Goal: Task Accomplishment & Management: Complete application form

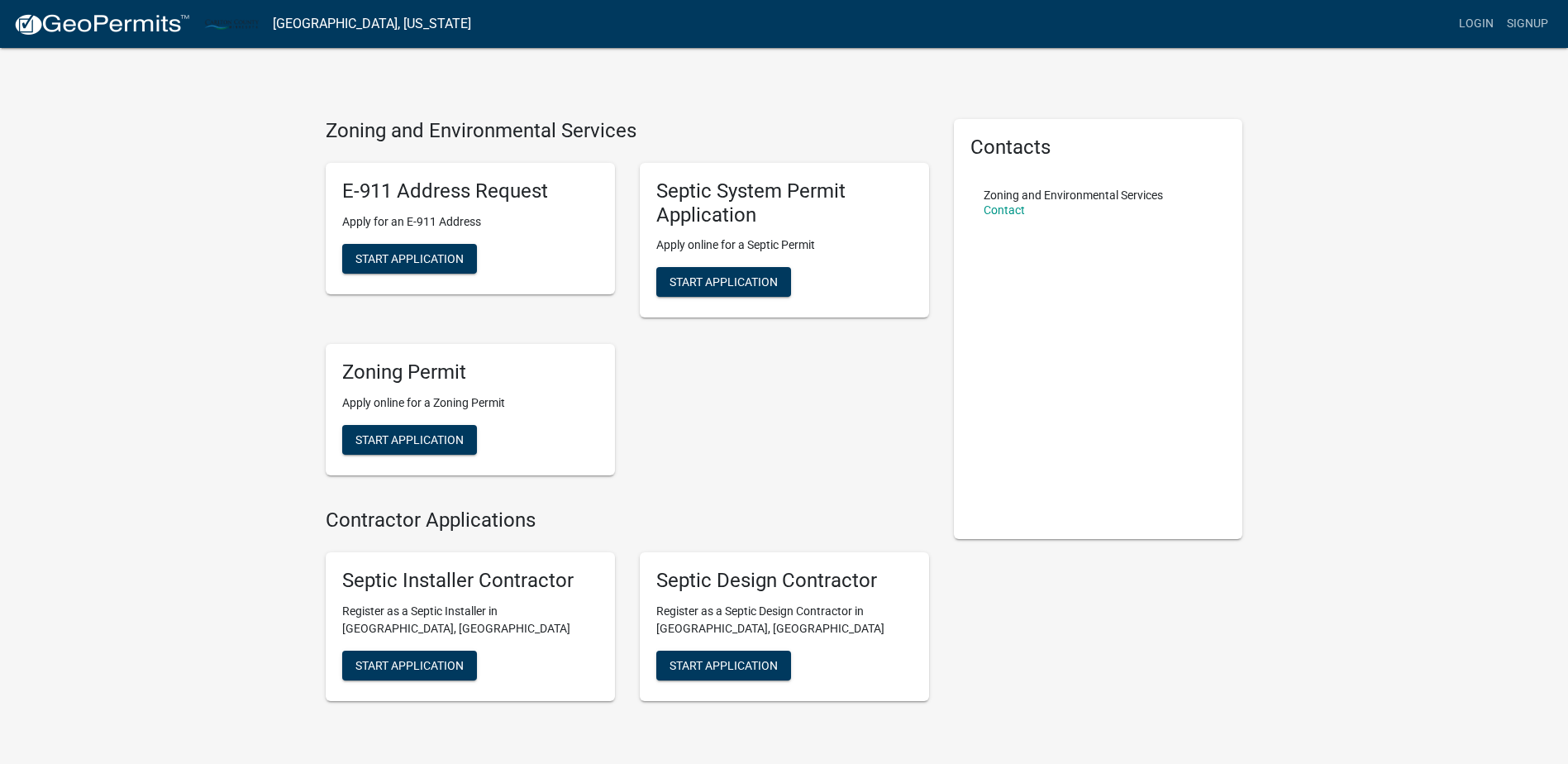
click at [86, 391] on div "Zoning and Environmental Services E-911 Address Request Apply for an E-911 Addr…" at bounding box center [784, 421] width 1568 height 842
click at [1511, 26] on link "Signup" at bounding box center [1528, 24] width 54 height 32
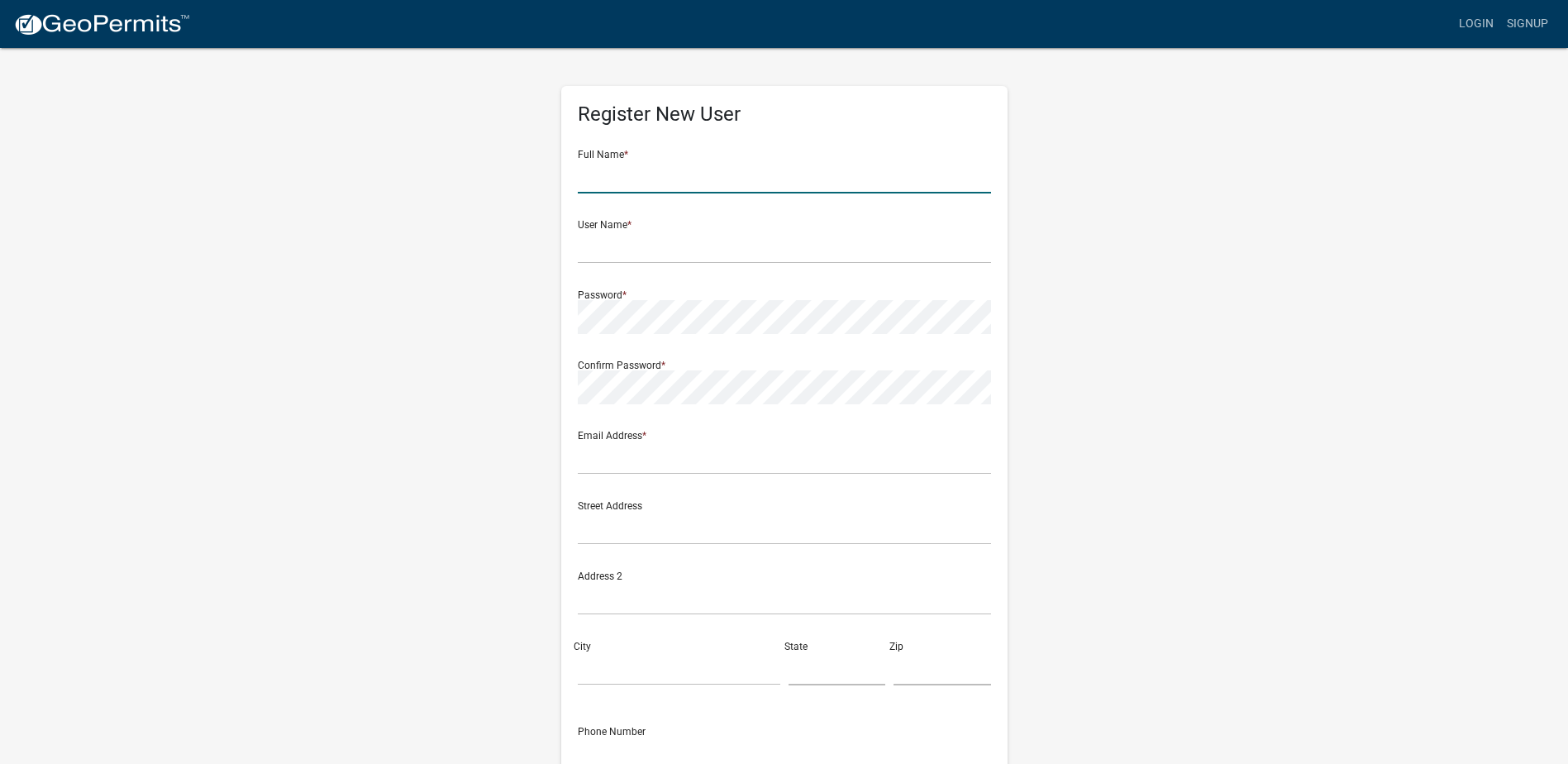
click at [620, 166] on input "text" at bounding box center [784, 177] width 413 height 34
click at [657, 178] on input "text" at bounding box center [784, 177] width 413 height 34
type input "[PERSON_NAME]"
type input "Wieners"
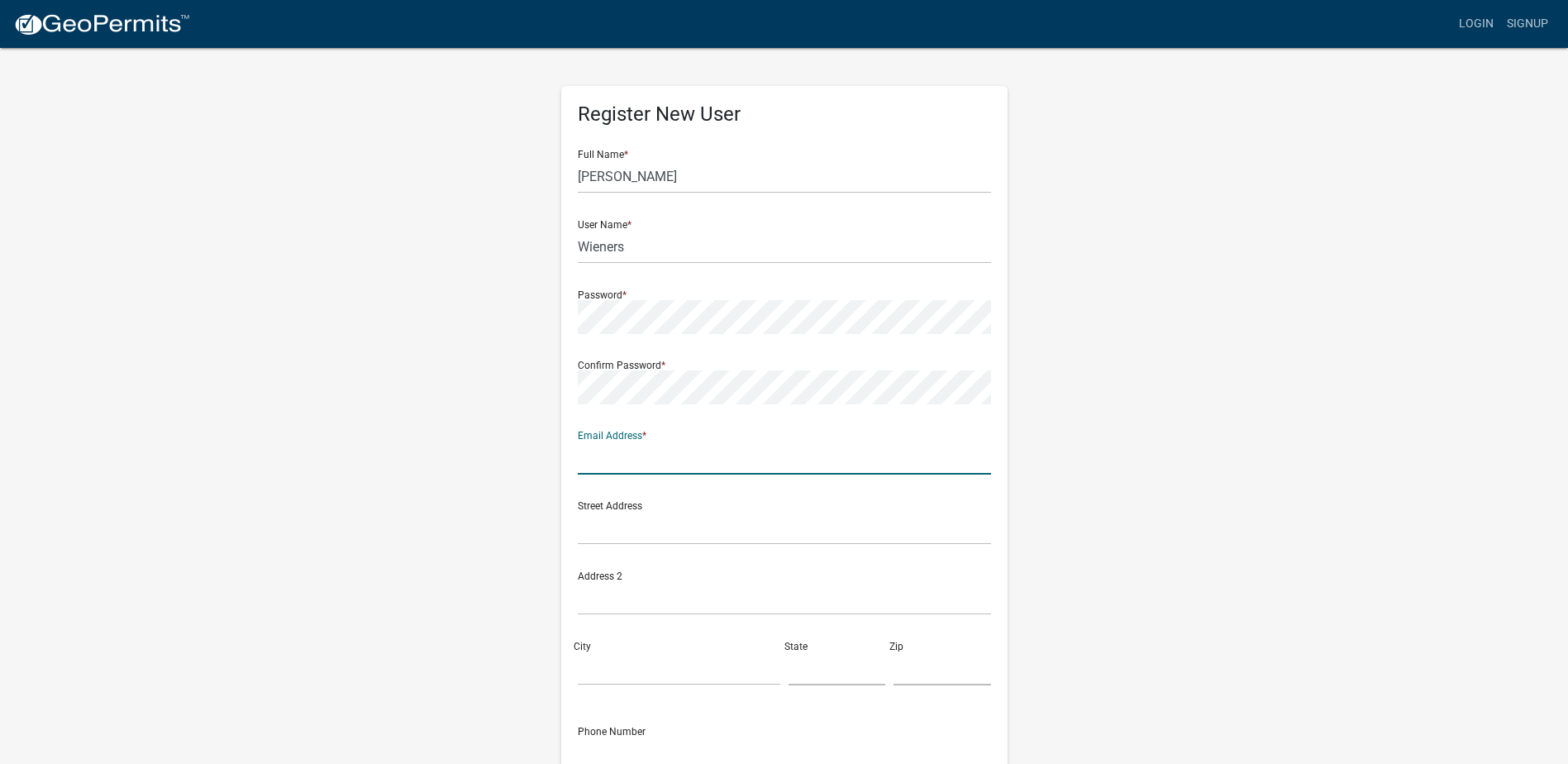
drag, startPoint x: 577, startPoint y: 465, endPoint x: 483, endPoint y: 502, distance: 101.0
click at [483, 502] on div "Register New User Full Name * [PERSON_NAME] User Name * Wieners Password * Conf…" at bounding box center [784, 488] width 943 height 884
drag, startPoint x: 577, startPoint y: 459, endPoint x: 526, endPoint y: 433, distance: 57.2
click at [526, 433] on div "Register New User Full Name * [PERSON_NAME] User Name * Wieners Password * Conf…" at bounding box center [784, 497] width 943 height 901
drag, startPoint x: 651, startPoint y: 462, endPoint x: 630, endPoint y: 463, distance: 21.0
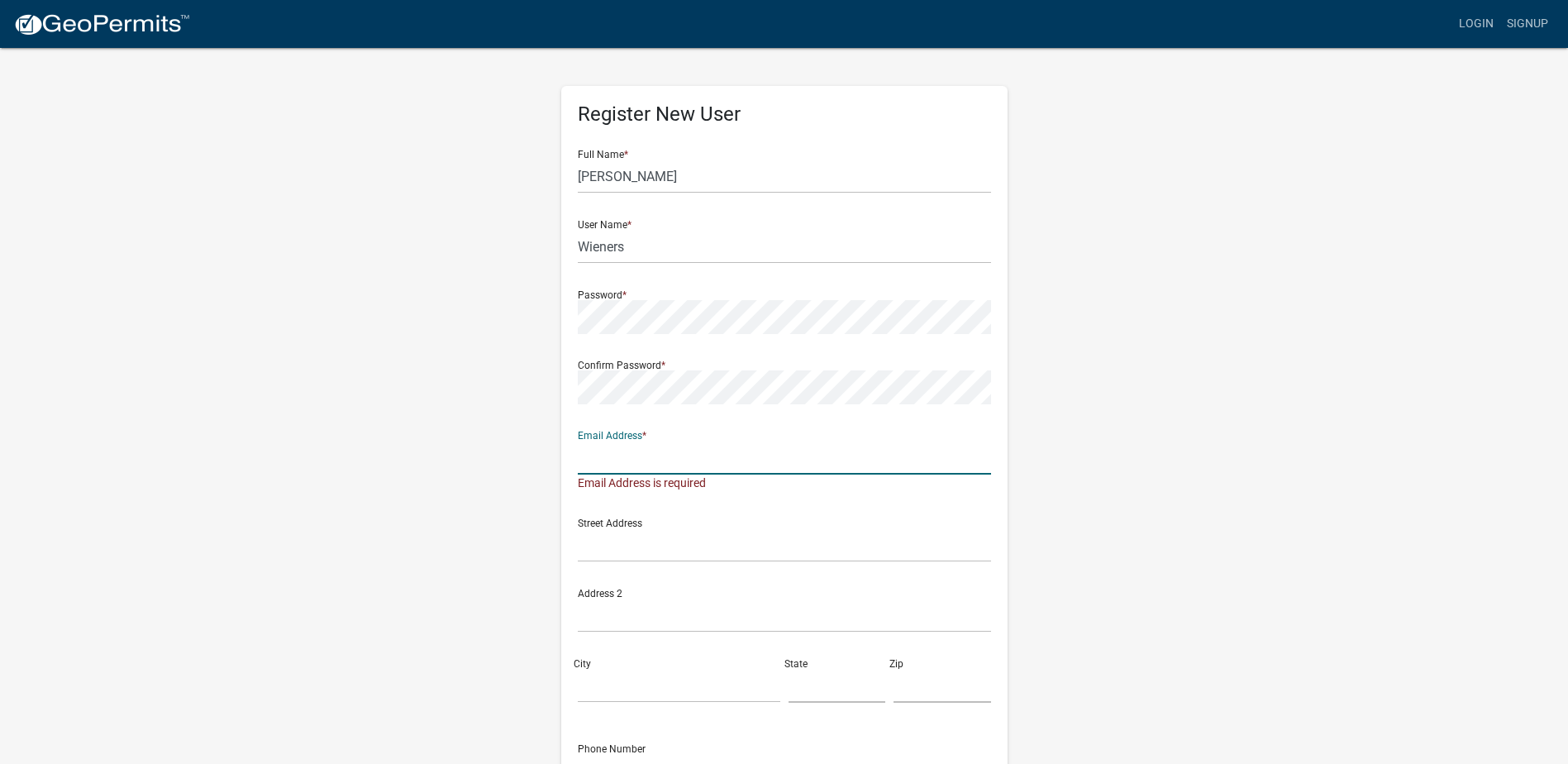
click at [630, 463] on input "text" at bounding box center [784, 458] width 413 height 34
click at [632, 462] on input "text" at bounding box center [784, 458] width 413 height 34
type input "[EMAIL_ADDRESS][DOMAIN_NAME]"
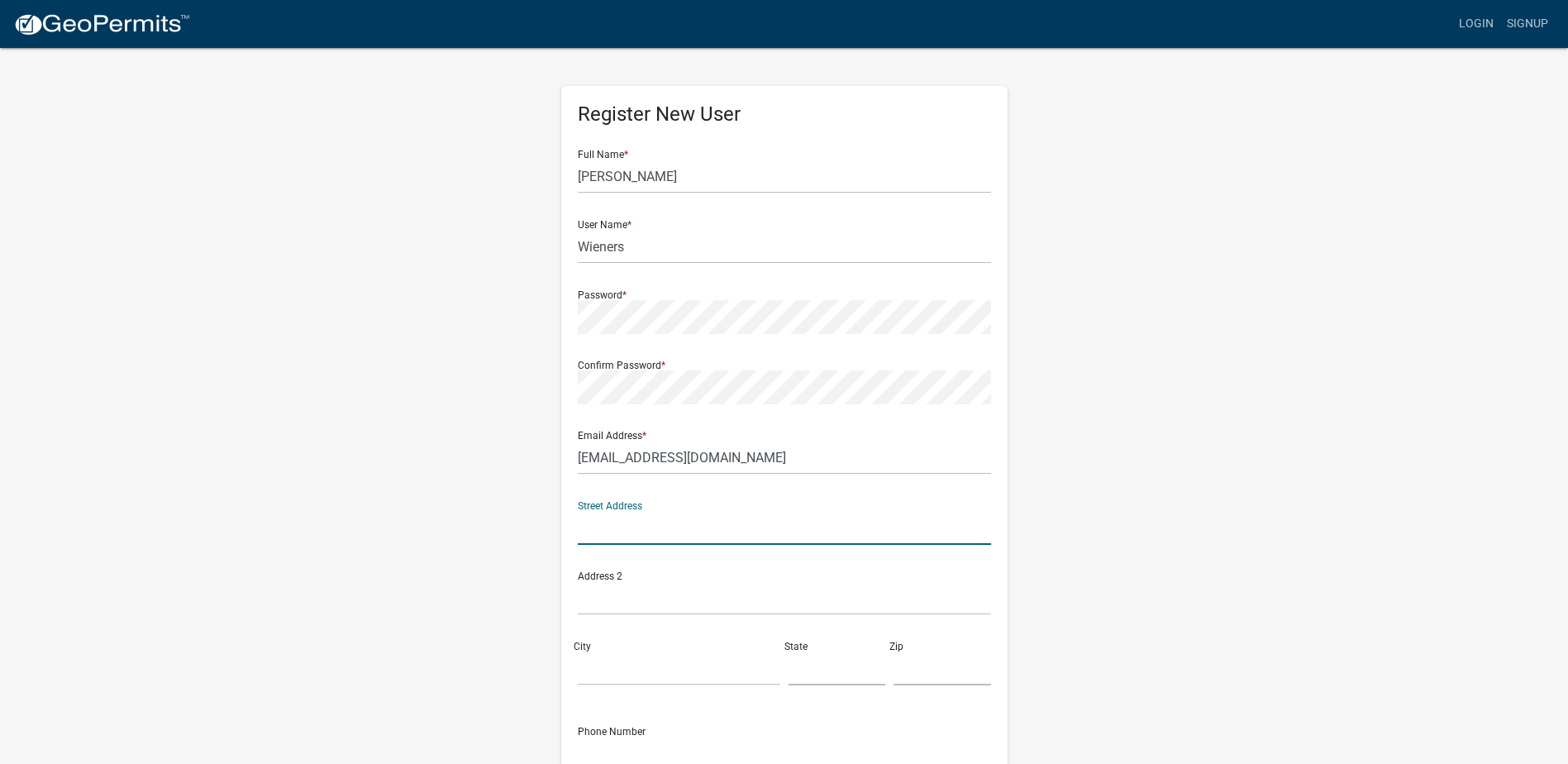
drag, startPoint x: 591, startPoint y: 520, endPoint x: 475, endPoint y: 513, distance: 116.2
click at [475, 513] on div "Register New User Full Name * [PERSON_NAME] User Name * Wieners Password * Conf…" at bounding box center [784, 488] width 943 height 884
click at [593, 531] on input "text" at bounding box center [784, 528] width 413 height 34
click at [635, 503] on div "Street Address" at bounding box center [784, 516] width 413 height 57
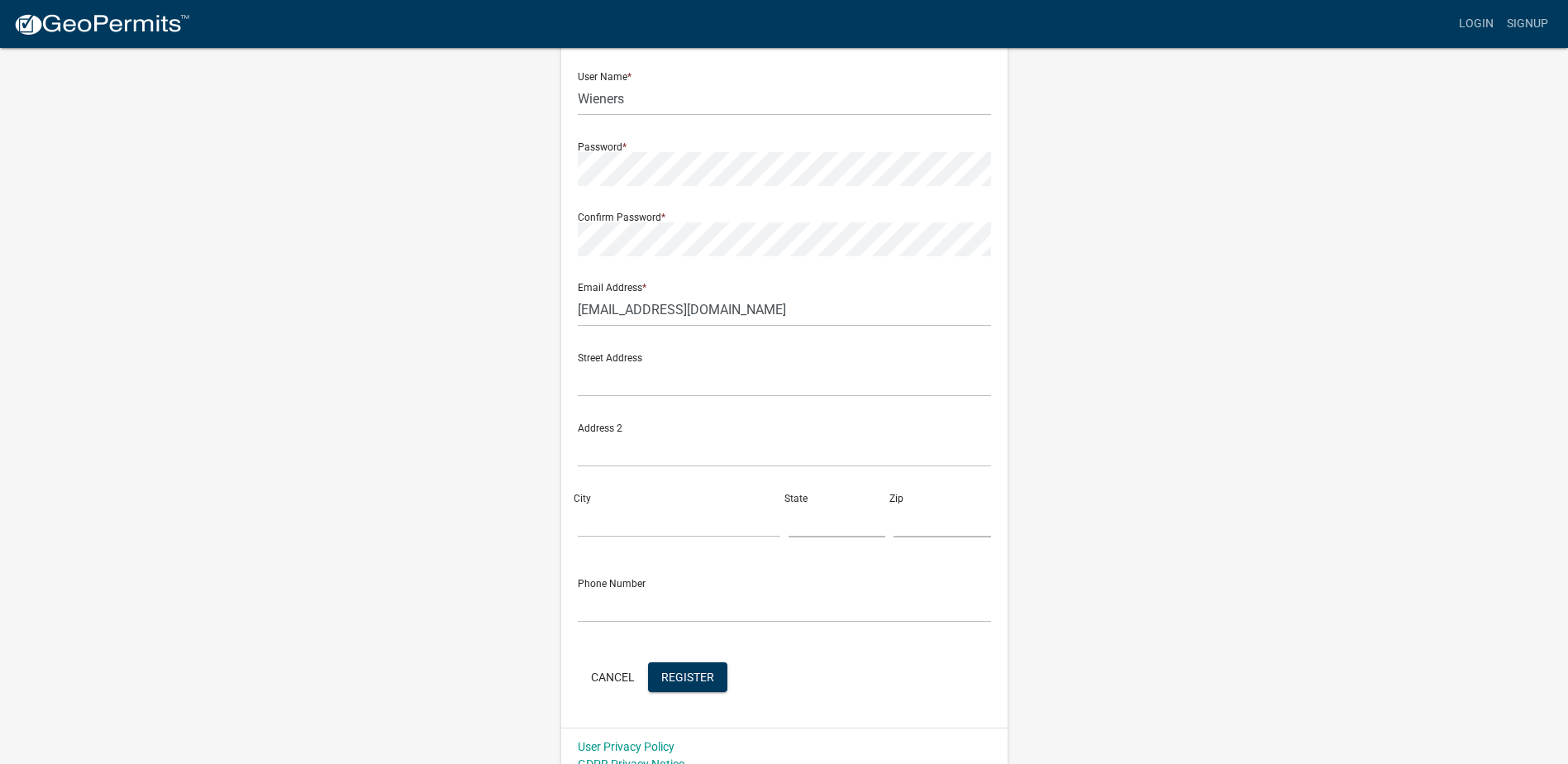
scroll to position [167, 0]
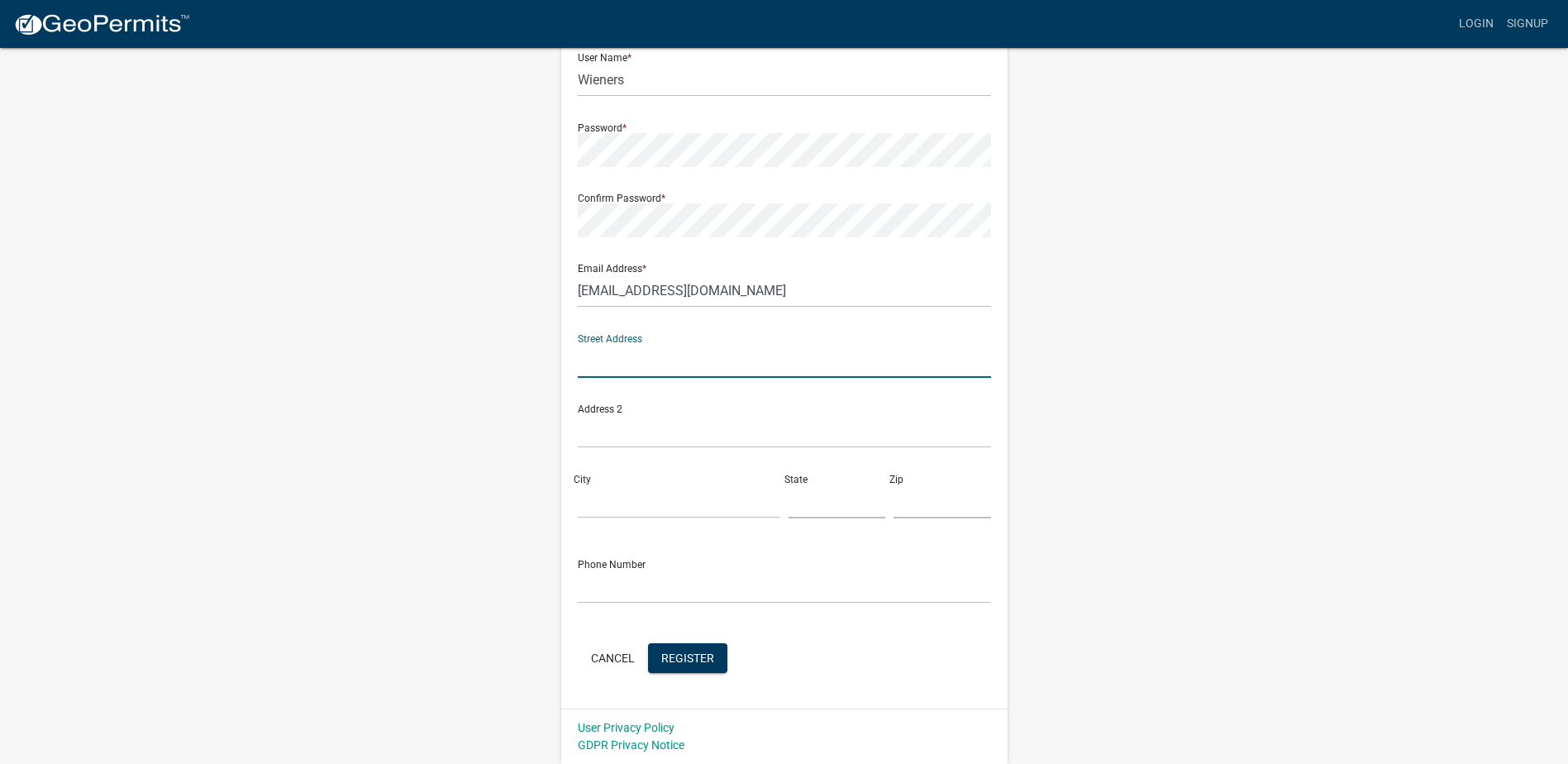
click at [592, 365] on input "text" at bounding box center [784, 361] width 413 height 34
type input "[STREET_ADDRESS]"
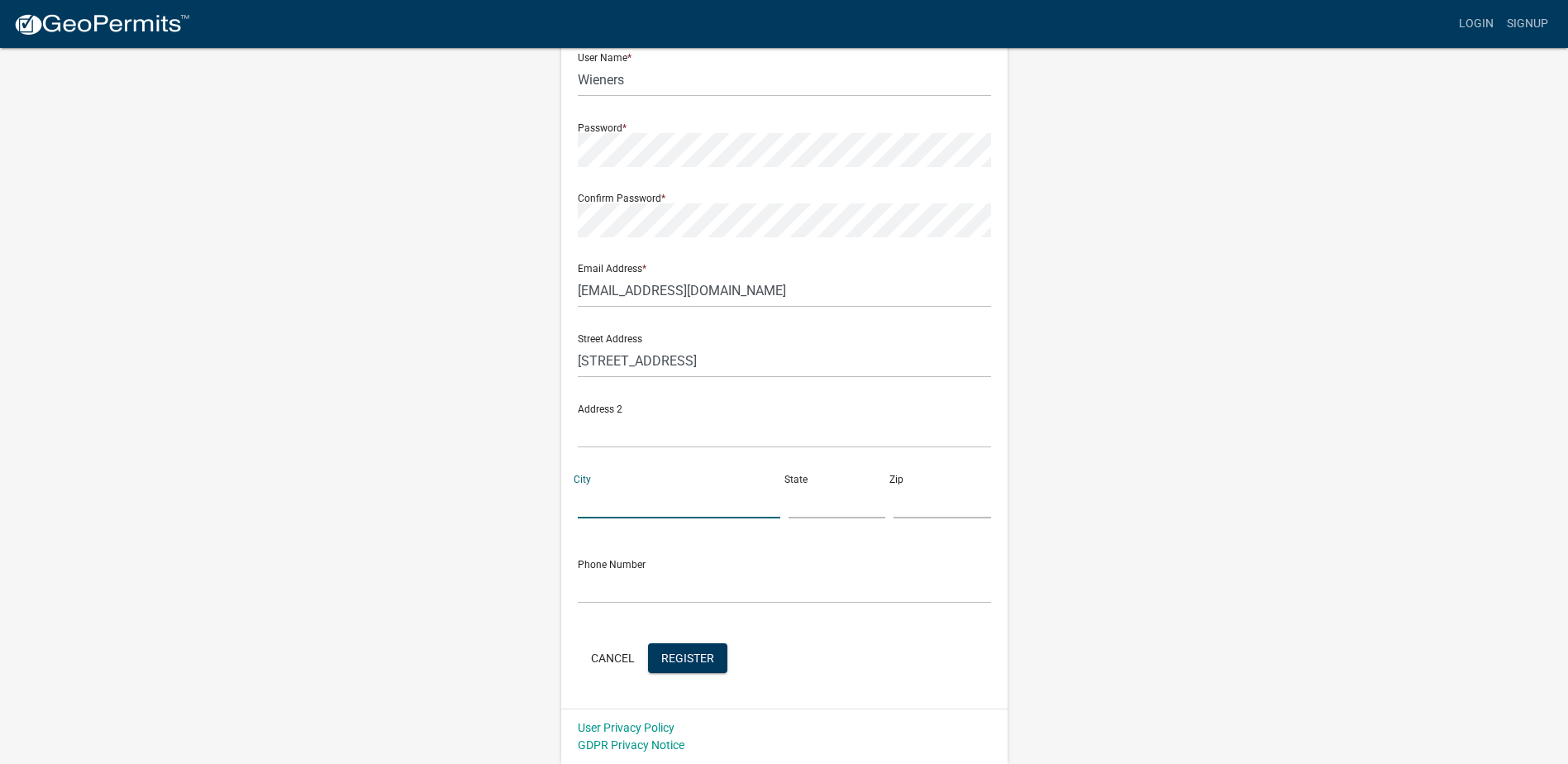
drag, startPoint x: 588, startPoint y: 501, endPoint x: 503, endPoint y: 530, distance: 89.8
click at [503, 530] on div "Register New User Full Name * [PERSON_NAME] User Name * Wieners Password * Conf…" at bounding box center [784, 321] width 943 height 884
drag, startPoint x: 538, startPoint y: 477, endPoint x: 427, endPoint y: 529, distance: 122.6
click at [427, 529] on div "Register New User Full Name * [PERSON_NAME] User Name * Wieners Password * Conf…" at bounding box center [784, 321] width 943 height 884
click at [678, 520] on div "Street Address [STREET_ADDRESS]" at bounding box center [784, 426] width 421 height 211
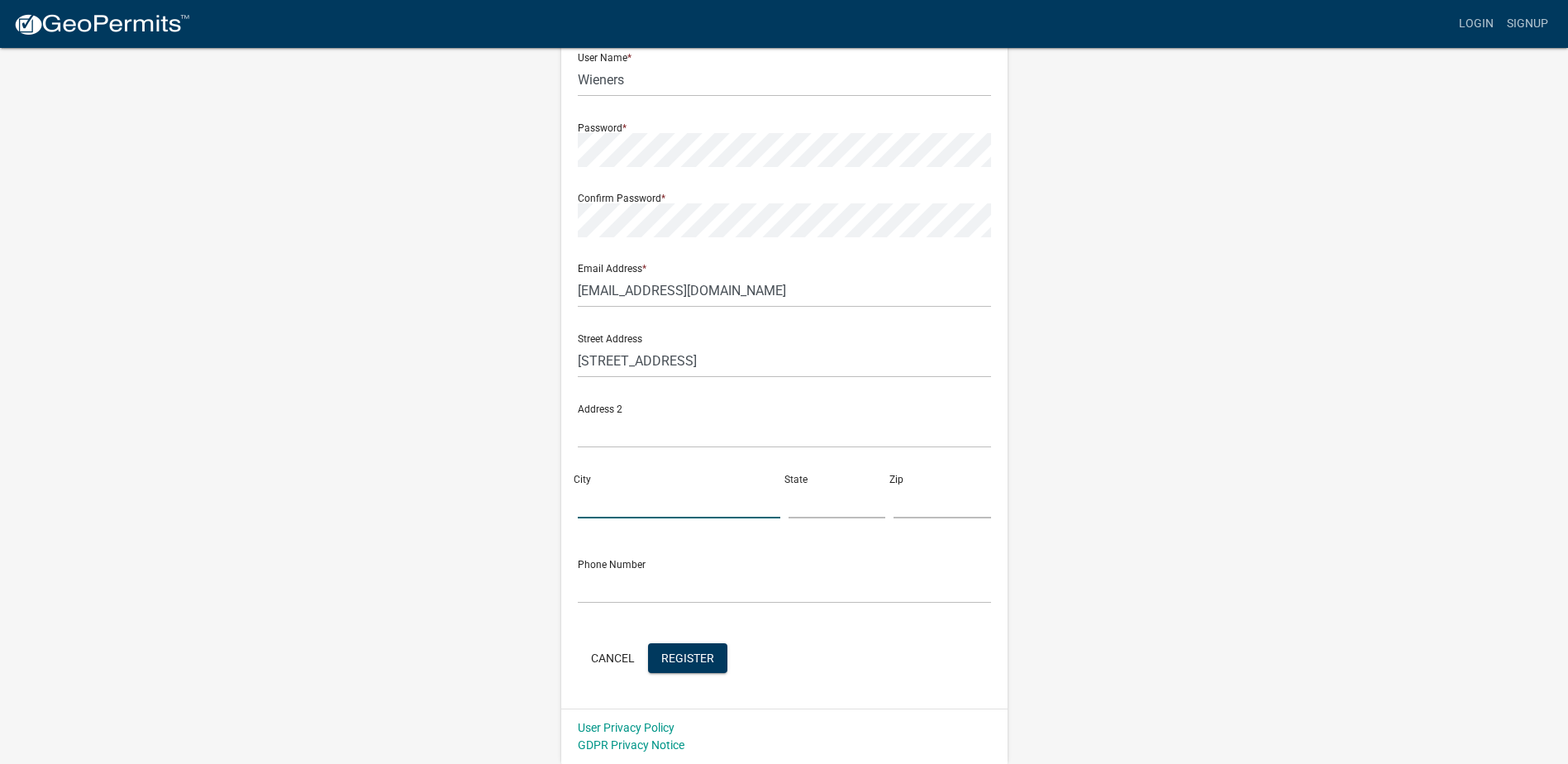
click at [677, 502] on input "City" at bounding box center [678, 501] width 203 height 34
type input "[PERSON_NAME]"
click at [823, 497] on input "text" at bounding box center [837, 501] width 97 height 34
type input "mn"
click at [936, 504] on input "text" at bounding box center [942, 501] width 97 height 34
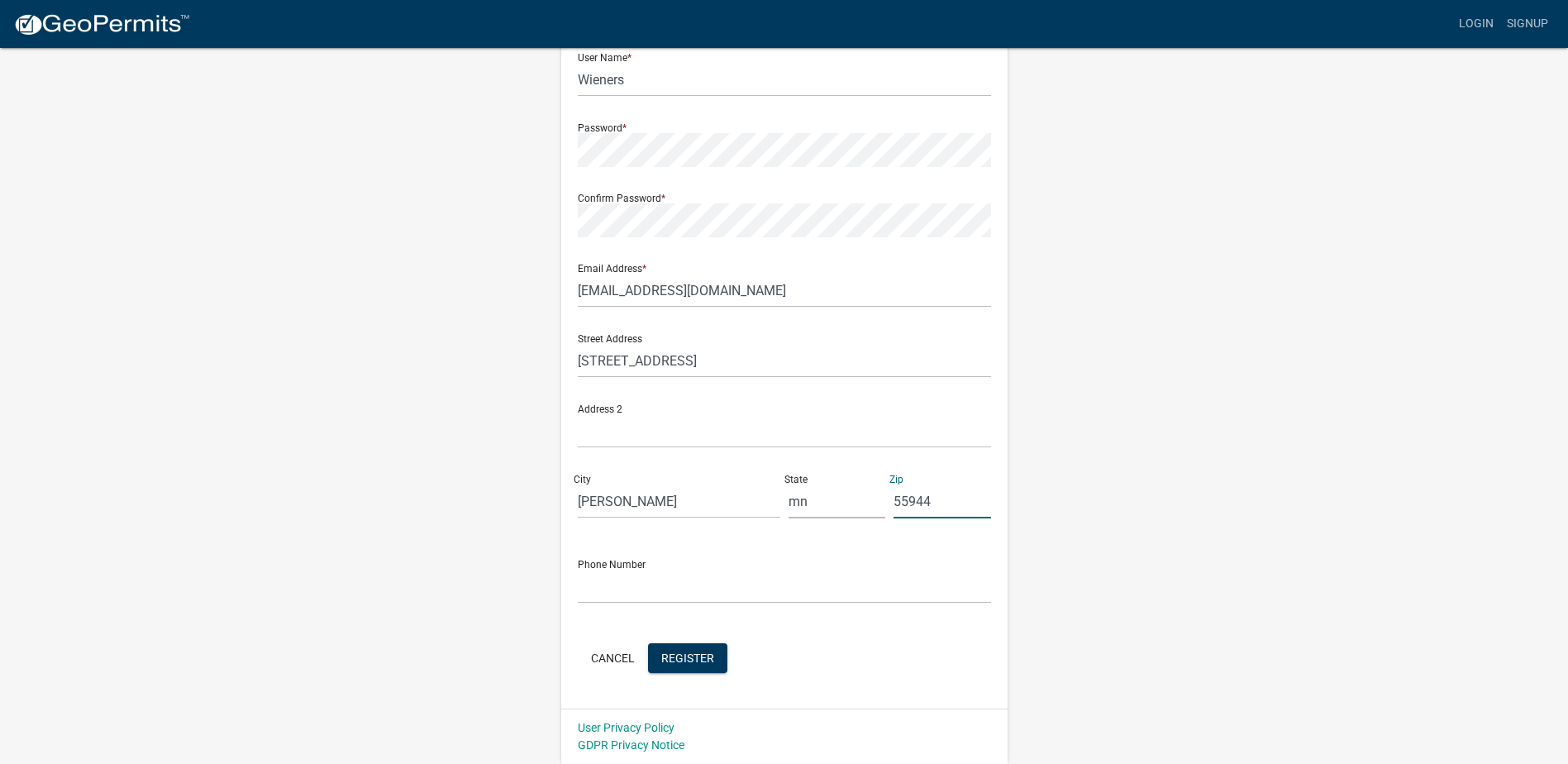
type input "55944"
click at [829, 587] on input "text" at bounding box center [784, 587] width 413 height 34
type input "[PHONE_NUMBER]"
click at [703, 653] on span "Register" at bounding box center [688, 657] width 53 height 13
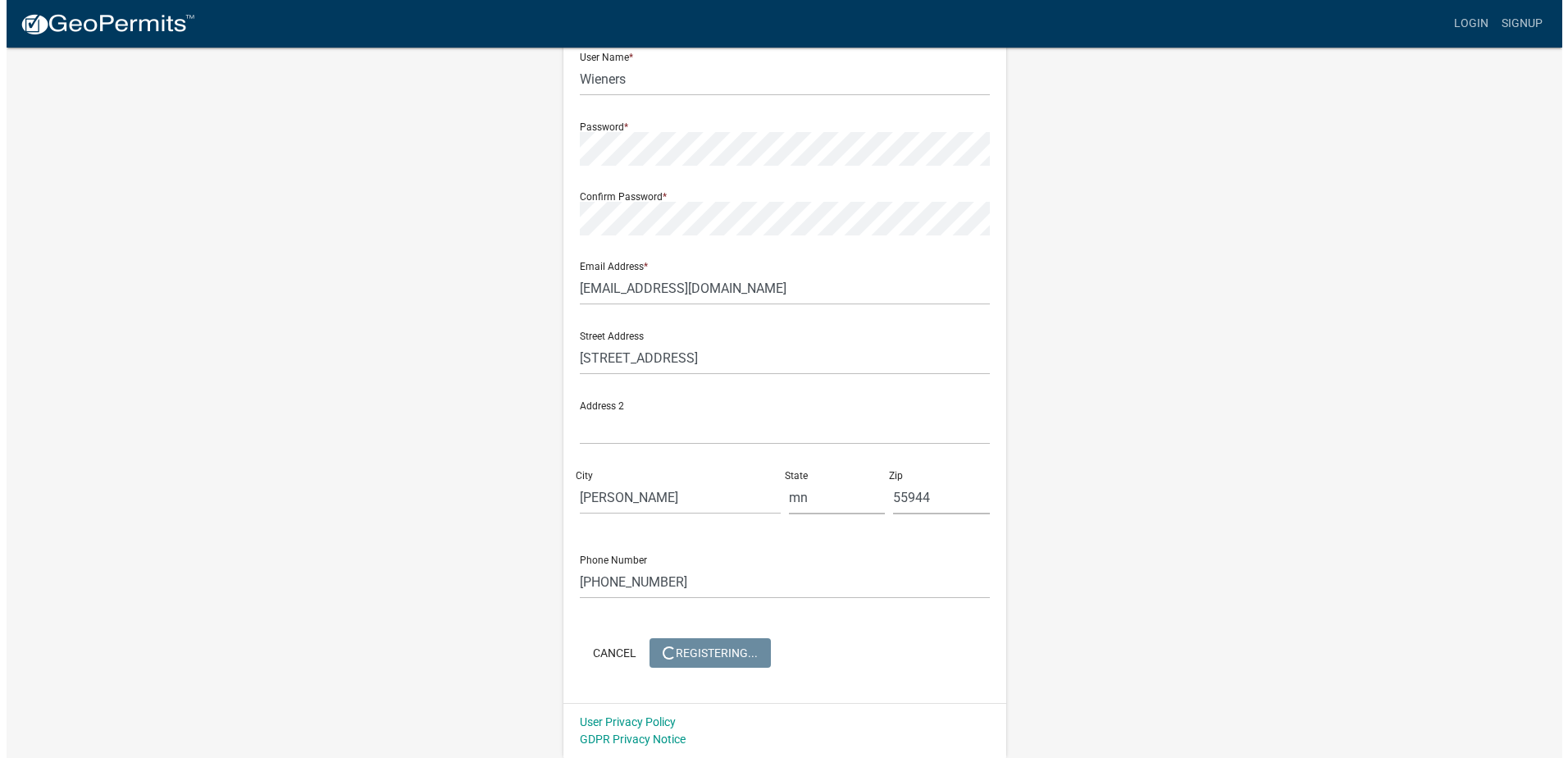
scroll to position [0, 0]
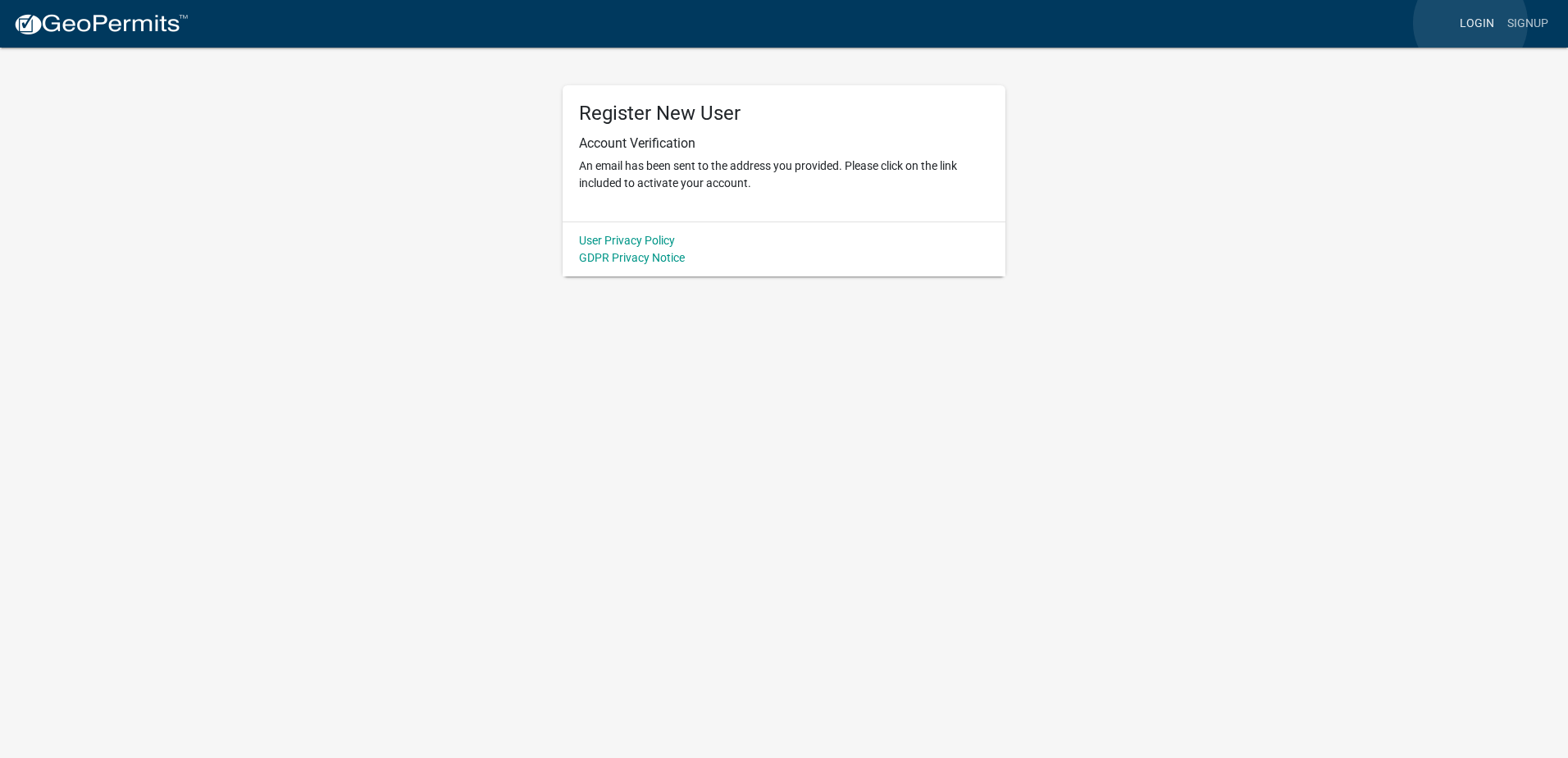
click at [1470, 23] on link "Login" at bounding box center [1476, 24] width 47 height 32
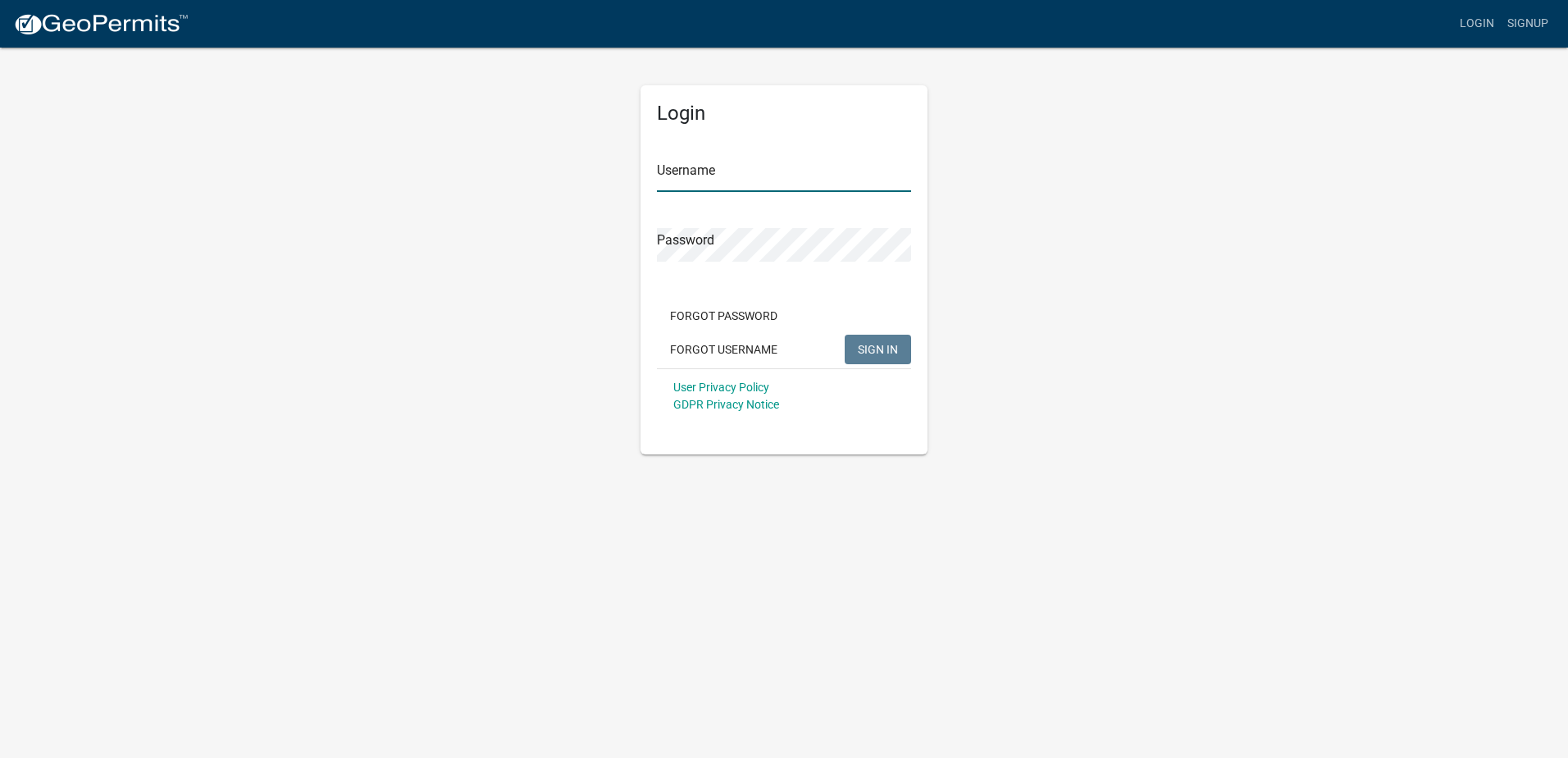
click at [793, 174] on input "Username" at bounding box center [784, 175] width 254 height 33
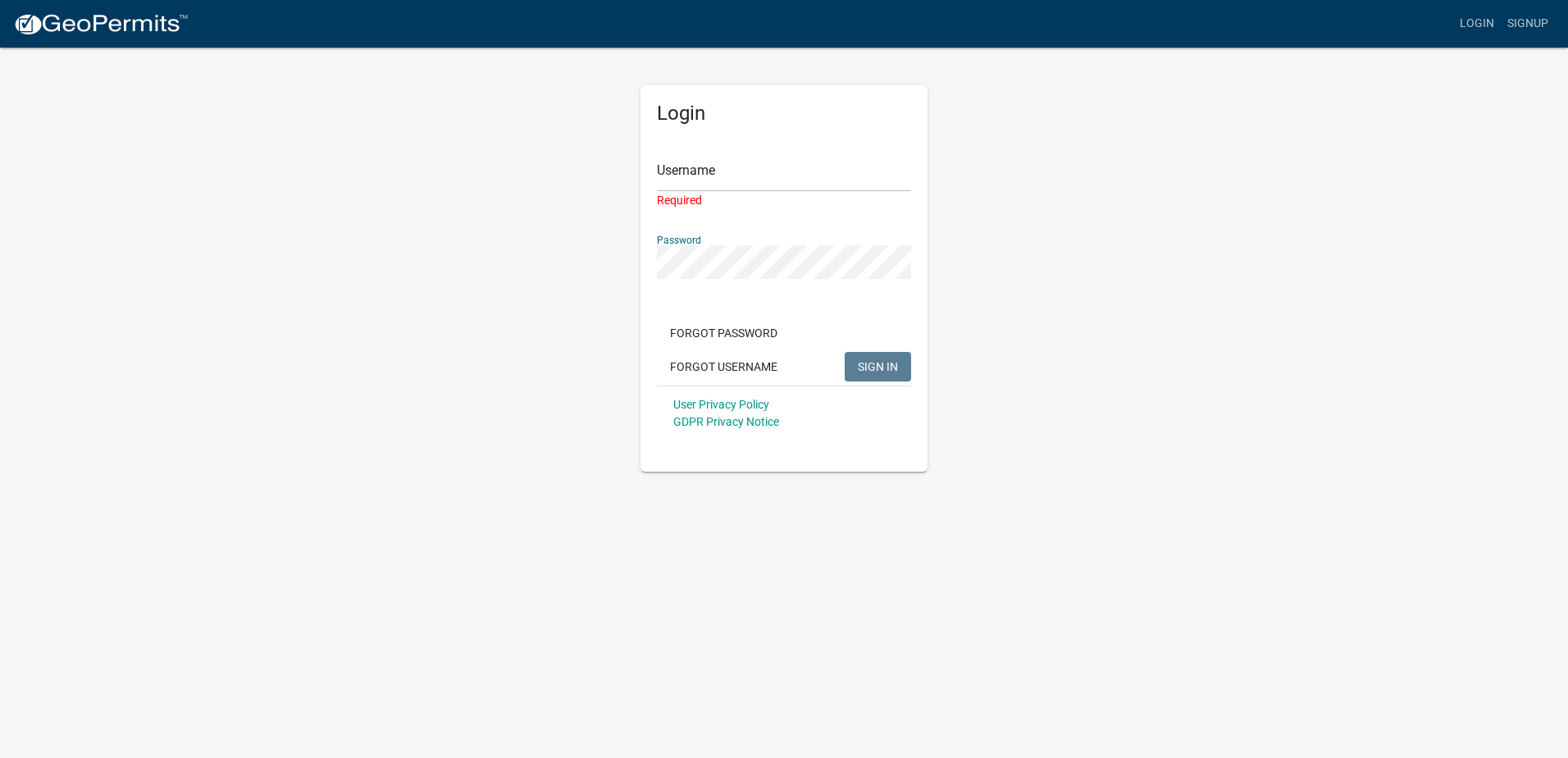
click at [779, 230] on div "Password" at bounding box center [784, 250] width 254 height 57
click at [779, 184] on input "Username" at bounding box center [784, 175] width 254 height 33
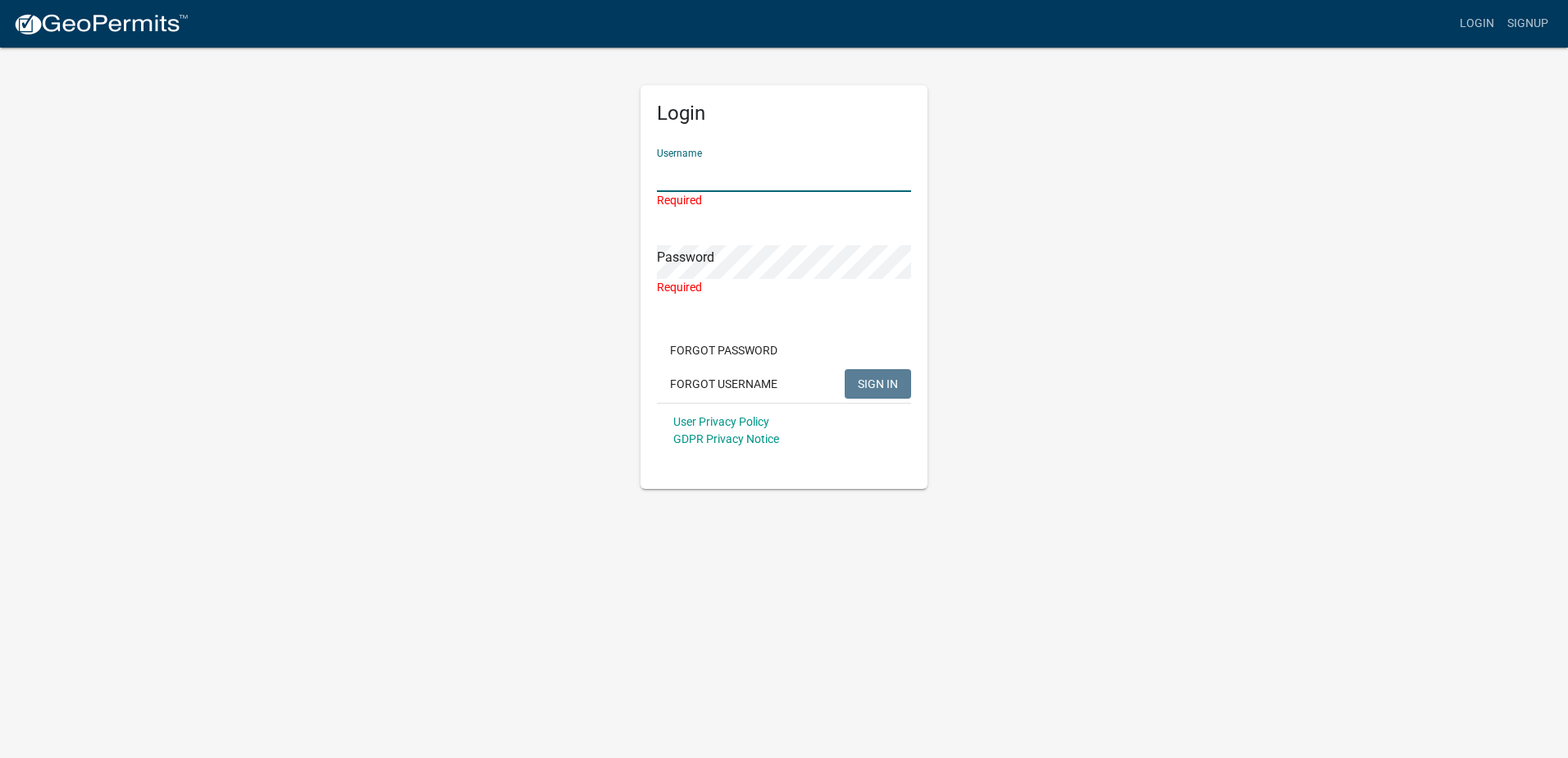
click at [776, 174] on input "Username" at bounding box center [784, 175] width 254 height 33
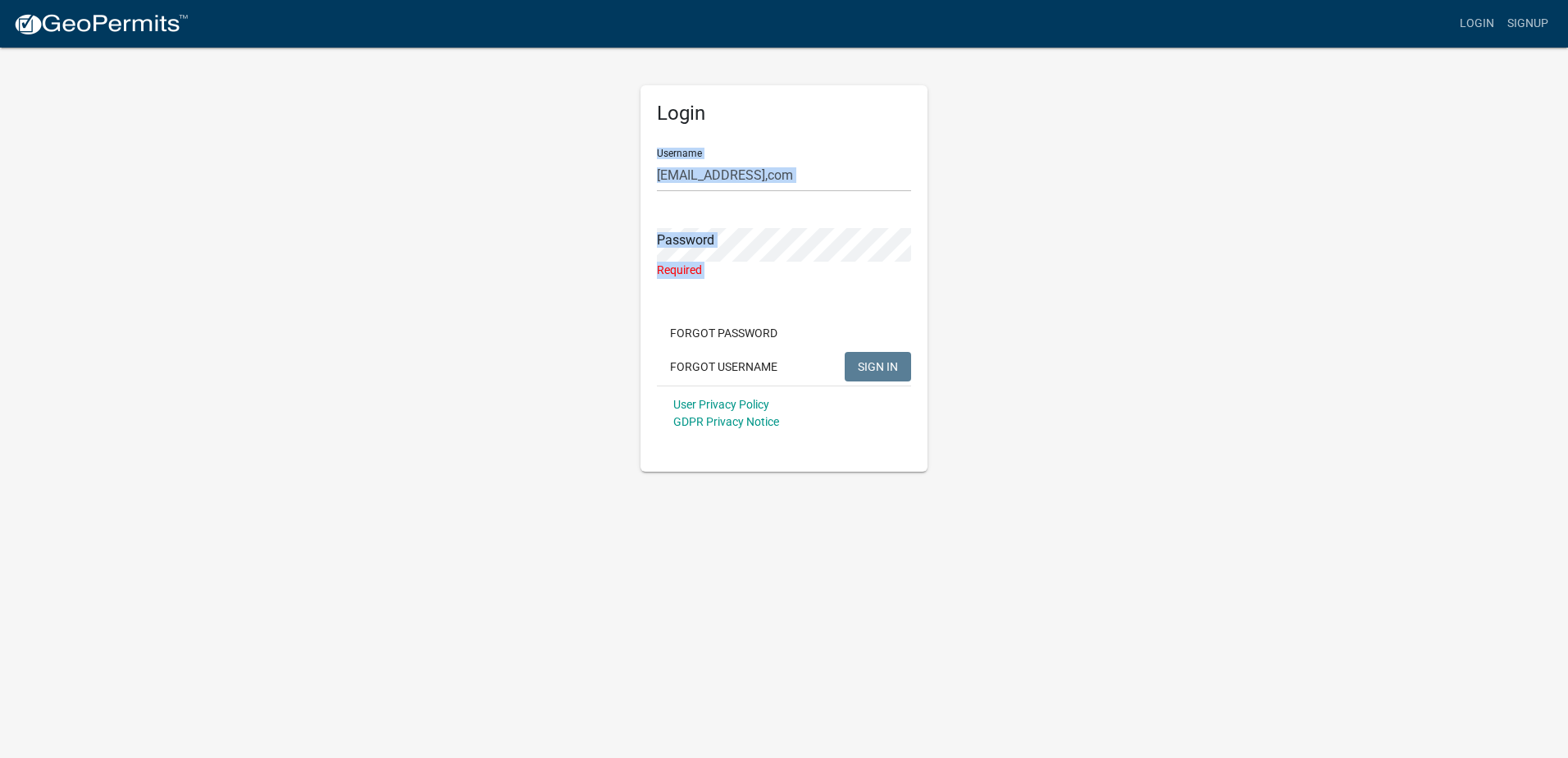
drag, startPoint x: 798, startPoint y: 325, endPoint x: 613, endPoint y: 136, distance: 264.5
click at [613, 136] on div "Login Username [EMAIL_ADDRESS],com Password Required Forgot Password Forgot Use…" at bounding box center [784, 259] width 935 height 425
click at [712, 284] on form "Username [EMAIL_ADDRESS],com Password Required Forgot Password Forgot Username …" at bounding box center [784, 287] width 254 height 305
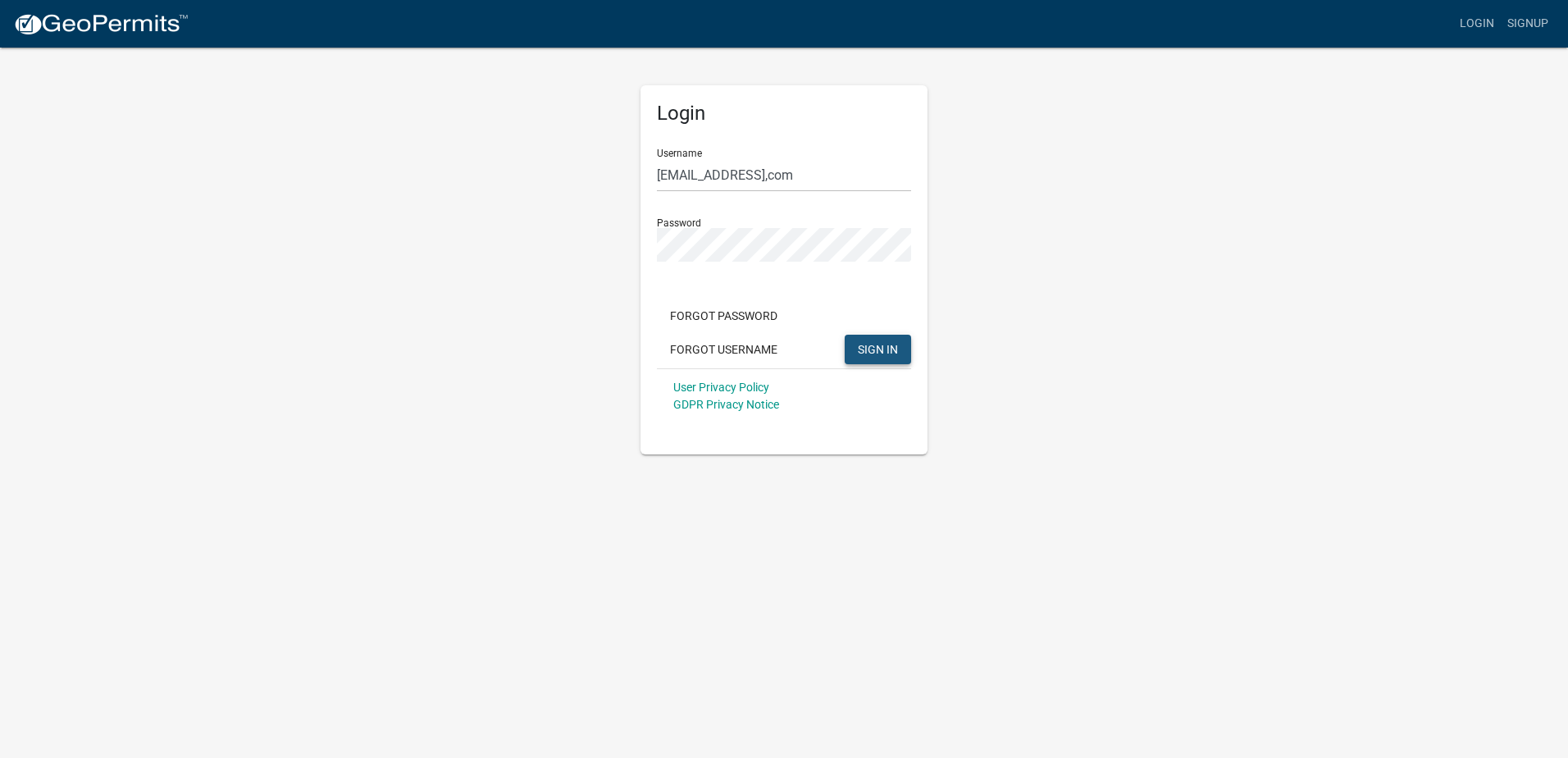
click at [886, 344] on span "SIGN IN" at bounding box center [878, 348] width 40 height 13
click at [637, 246] on div "Login Username [EMAIL_ADDRESS],com Password Forgot Password Forgot Username SIG…" at bounding box center [784, 250] width 311 height 409
click at [891, 341] on button "SIGN IN" at bounding box center [878, 349] width 67 height 30
click at [753, 174] on input "[EMAIL_ADDRESS],com" at bounding box center [784, 175] width 254 height 33
click at [884, 344] on span "SIGN IN" at bounding box center [878, 348] width 40 height 13
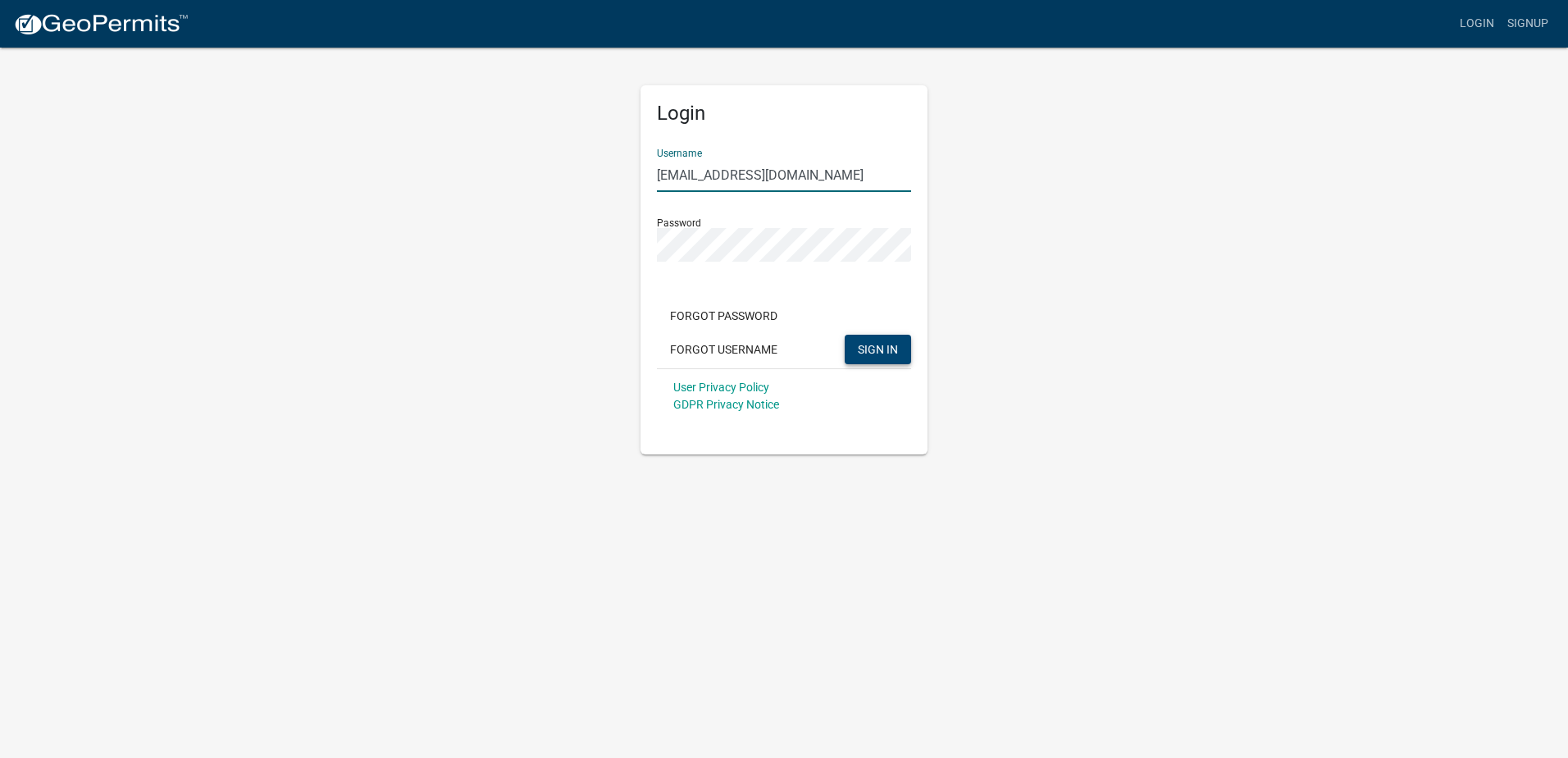
drag, startPoint x: 713, startPoint y: 173, endPoint x: 866, endPoint y: 182, distance: 153.3
click at [866, 182] on input "[EMAIL_ADDRESS][DOMAIN_NAME]" at bounding box center [784, 175] width 254 height 33
click at [877, 349] on span "SIGN IN" at bounding box center [878, 348] width 40 height 13
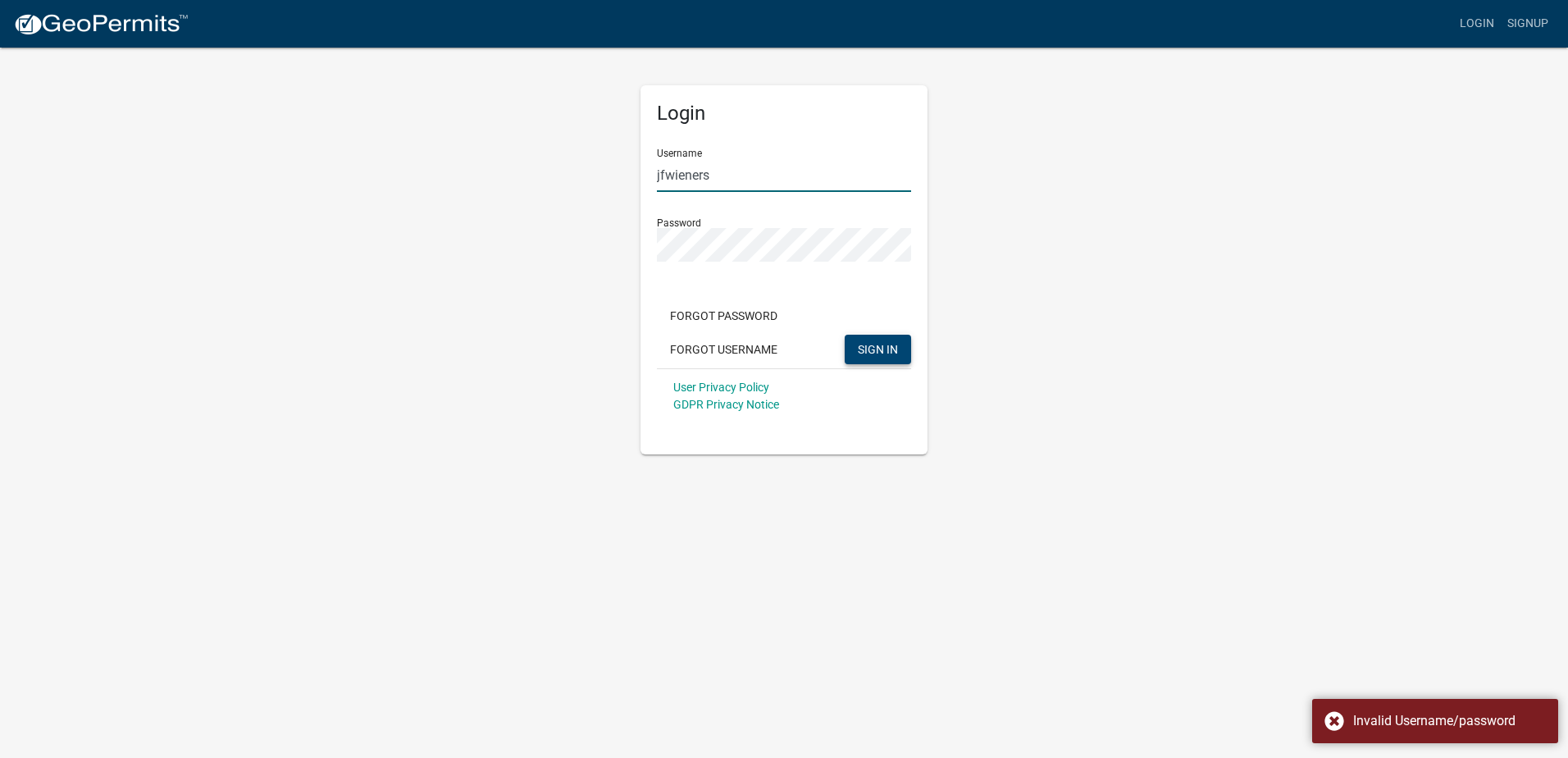
click at [748, 173] on input "jfwieners" at bounding box center [784, 175] width 254 height 33
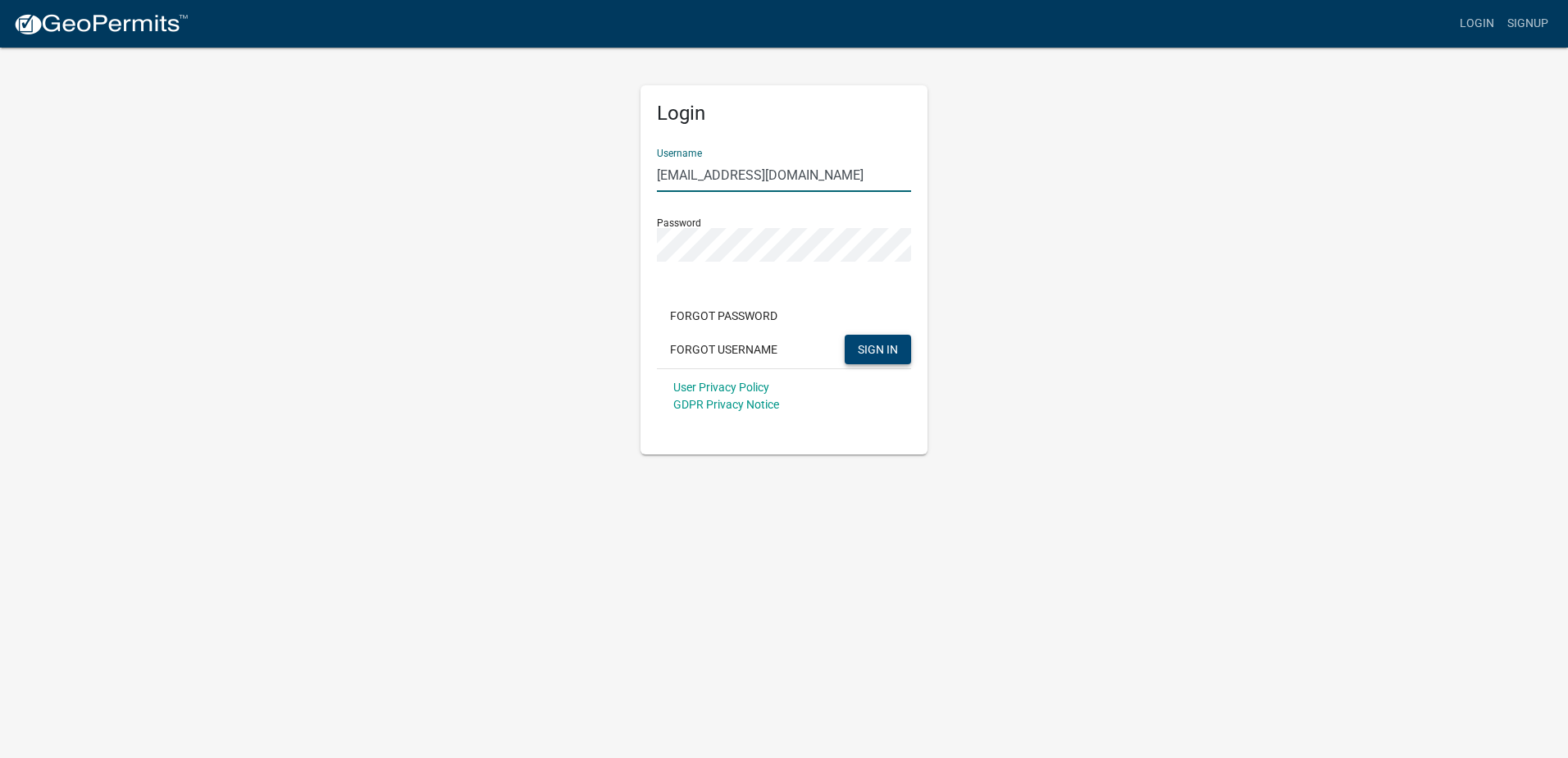
click at [887, 347] on span "SIGN IN" at bounding box center [878, 348] width 40 height 13
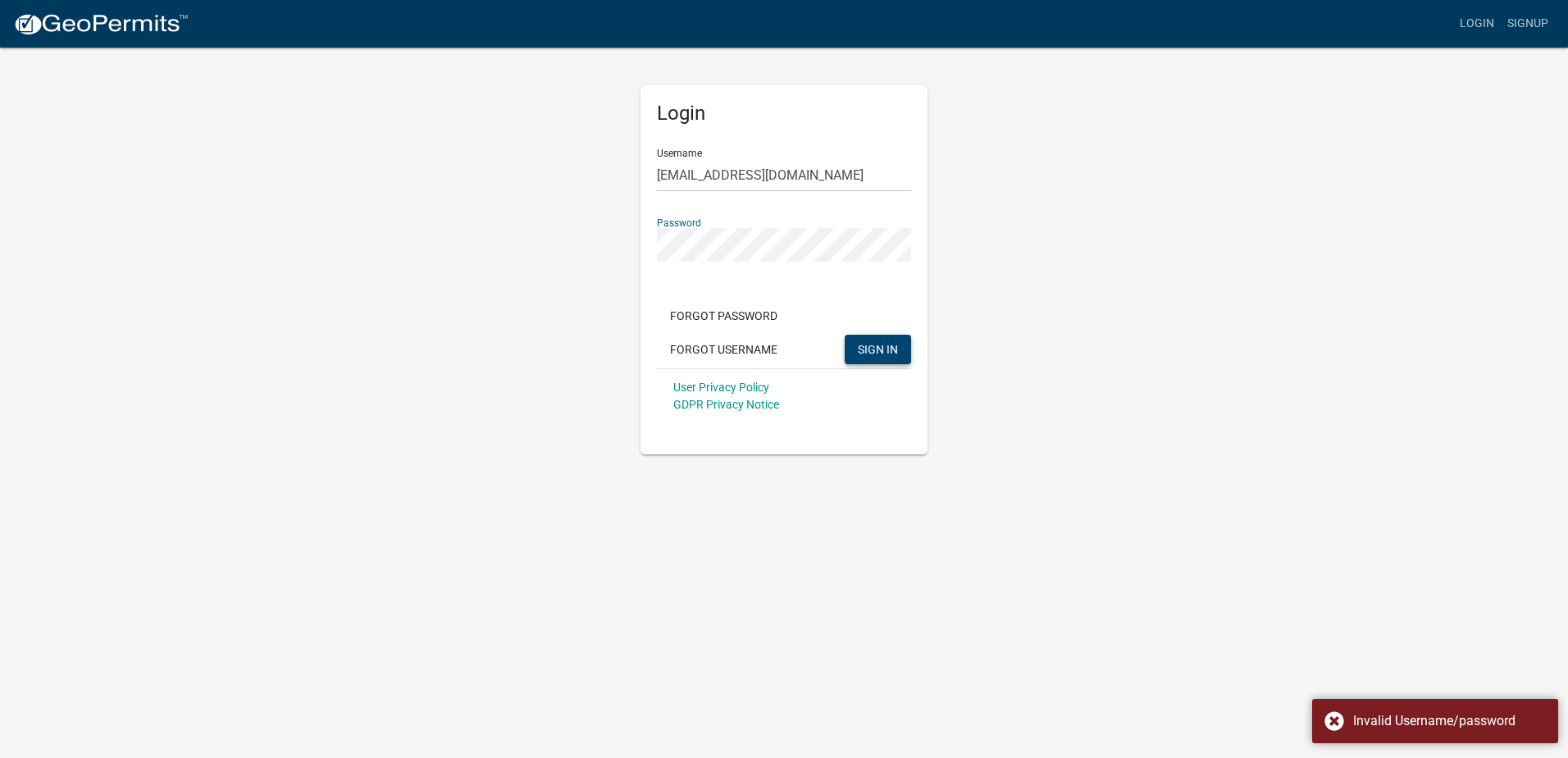
click at [556, 256] on div "Login Username [EMAIL_ADDRESS][DOMAIN_NAME] Password Forgot Password Forgot Use…" at bounding box center [784, 250] width 935 height 409
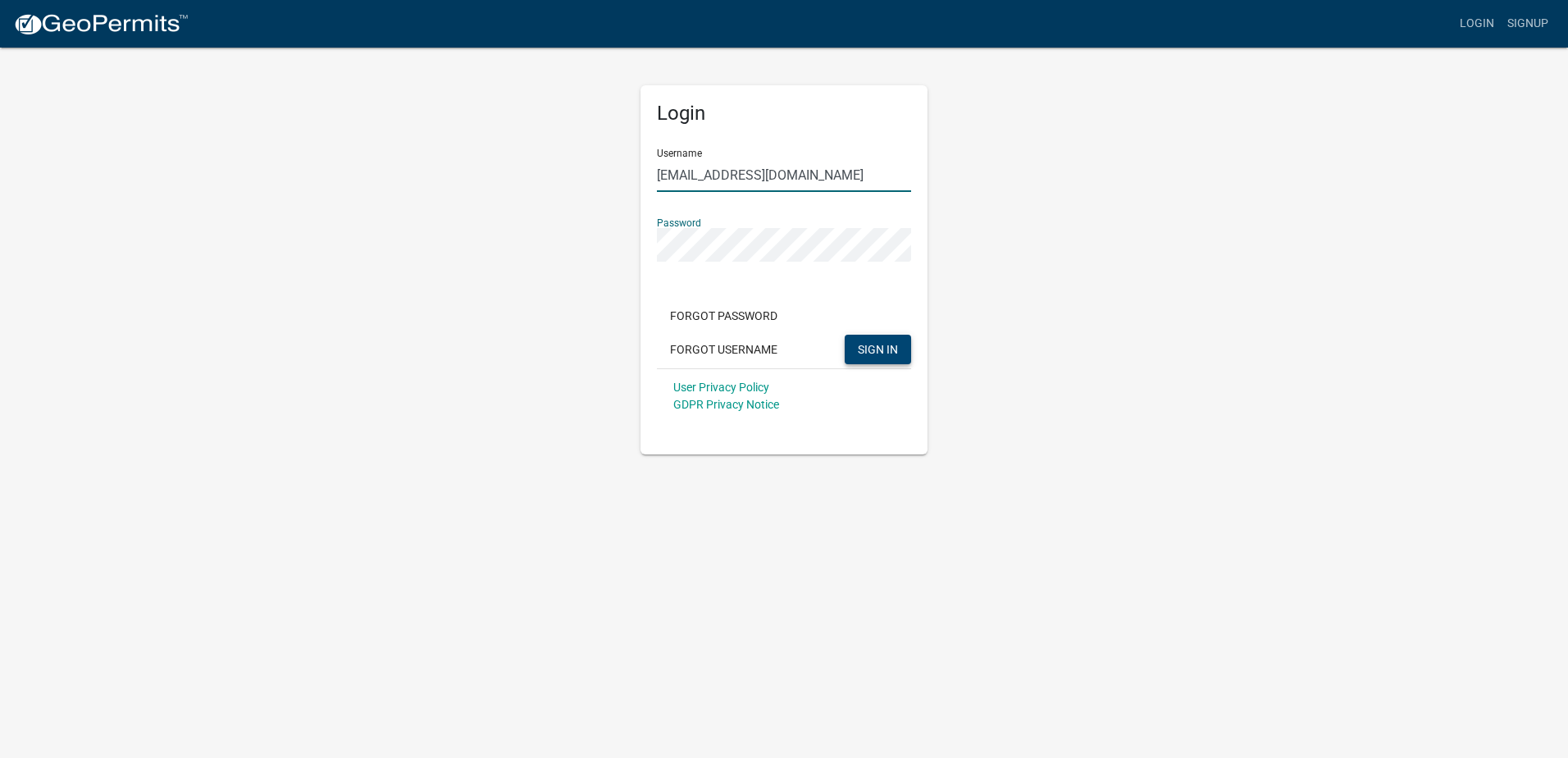
click at [698, 178] on input "[EMAIL_ADDRESS][DOMAIN_NAME]" at bounding box center [784, 175] width 254 height 33
drag, startPoint x: 708, startPoint y: 174, endPoint x: 849, endPoint y: 196, distance: 142.7
click at [849, 196] on form "Username [EMAIL_ADDRESS][DOMAIN_NAME] Password Forgot Password Forgot Username …" at bounding box center [784, 279] width 254 height 288
drag, startPoint x: 664, startPoint y: 171, endPoint x: 588, endPoint y: 156, distance: 77.5
click at [588, 156] on div "Login Username jfwieners Password Forgot Password Forgot Username SIGN IN User …" at bounding box center [784, 250] width 935 height 409
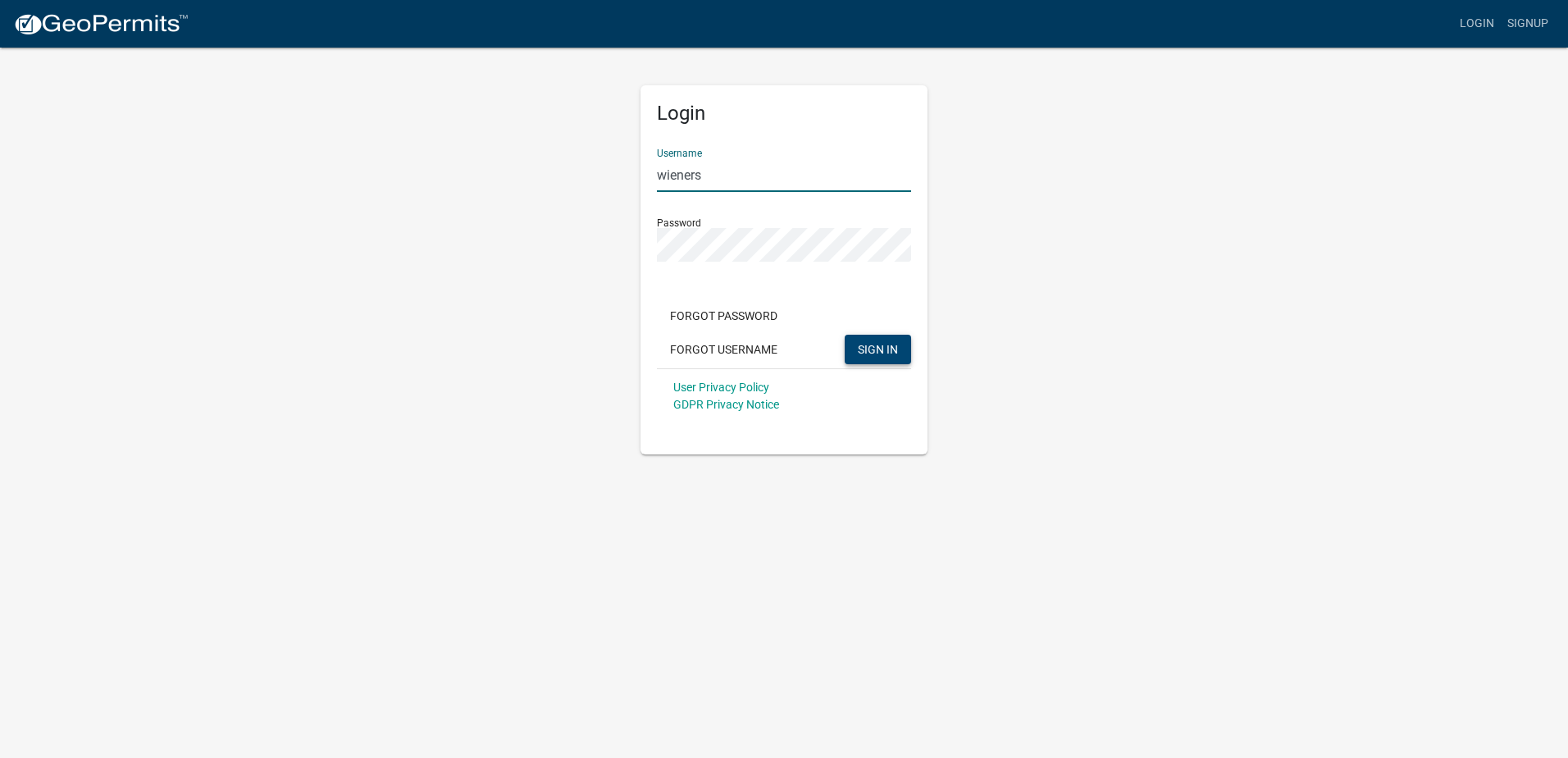
type input "wieners"
click at [876, 352] on span "SIGN IN" at bounding box center [878, 348] width 40 height 13
